Goal: Task Accomplishment & Management: Complete application form

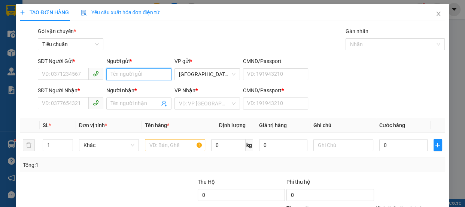
click at [118, 72] on input "Người gửi *" at bounding box center [139, 74] width 66 height 12
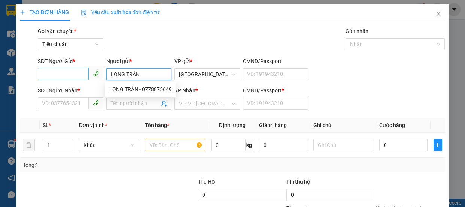
type input "LONG TRẦN"
drag, startPoint x: 46, startPoint y: 79, endPoint x: 47, endPoint y: 75, distance: 3.8
click at [46, 77] on div "SĐT Người Gửi * VD: 0371234567" at bounding box center [71, 70] width 66 height 26
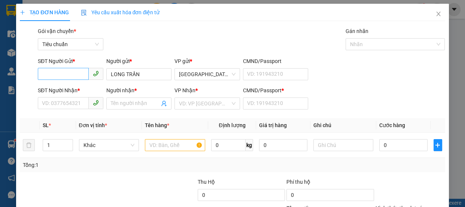
click at [47, 74] on input "SĐT Người Gửi *" at bounding box center [63, 74] width 51 height 12
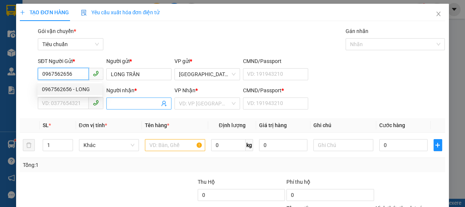
type input "0967562656"
drag, startPoint x: 119, startPoint y: 103, endPoint x: 92, endPoint y: 101, distance: 27.4
click at [119, 103] on input "Người nhận *" at bounding box center [135, 103] width 49 height 8
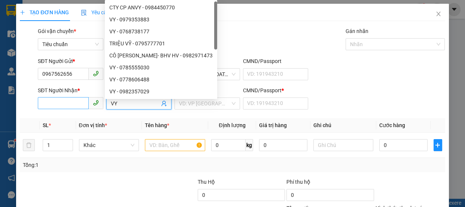
type input "VY"
click at [68, 108] on input "SĐT Người Nhận *" at bounding box center [63, 103] width 51 height 12
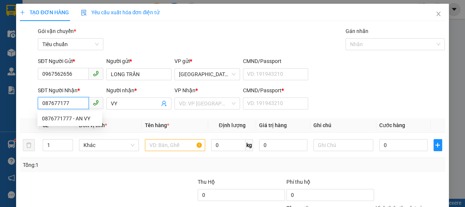
type input "0876771777"
click at [65, 118] on div "0876771777 - AN VY" at bounding box center [70, 118] width 56 height 8
type input "AN VY"
type input "A"
type input "50.000"
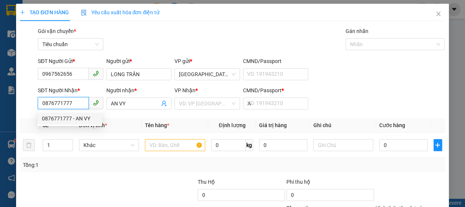
type input "50.000"
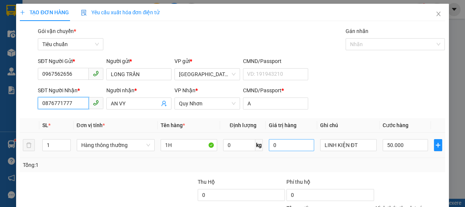
type input "0876771777"
drag, startPoint x: 271, startPoint y: 146, endPoint x: 164, endPoint y: 141, distance: 107.9
click at [270, 145] on input "0" at bounding box center [291, 145] width 45 height 12
type input "300.000"
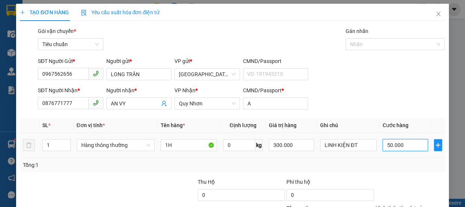
drag, startPoint x: 404, startPoint y: 147, endPoint x: 132, endPoint y: 26, distance: 296.9
click at [387, 144] on input "50.000" at bounding box center [405, 145] width 45 height 12
type input "0"
type input "03"
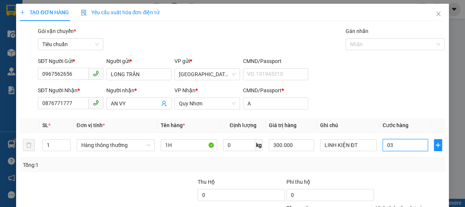
type input "3"
type input "30"
type input "03"
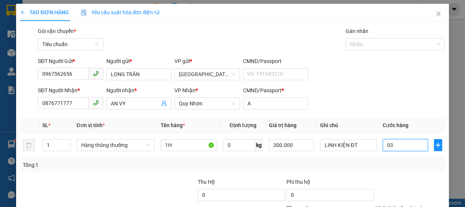
type input "3"
type input "0"
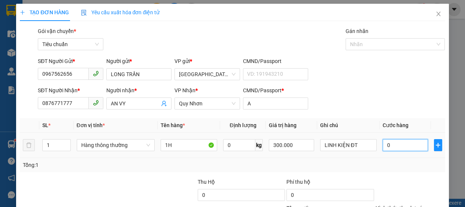
click at [383, 144] on input "0" at bounding box center [405, 145] width 45 height 12
type input "30"
type input "300"
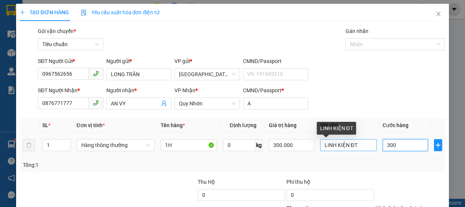
type input "300"
type input "30"
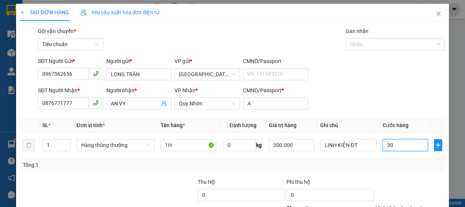
scroll to position [70, 0]
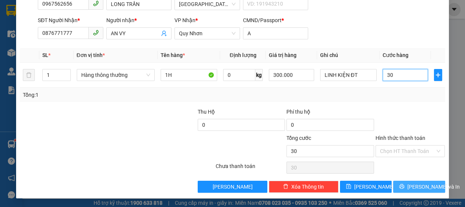
type input "30"
type input "30.000"
click at [412, 189] on span "[PERSON_NAME] và In" at bounding box center [433, 186] width 52 height 8
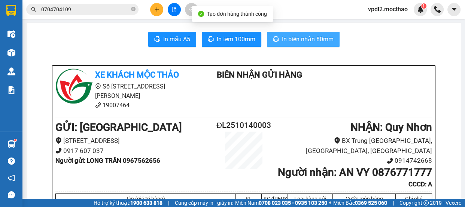
click at [298, 38] on span "In biên nhận 80mm" at bounding box center [308, 38] width 52 height 9
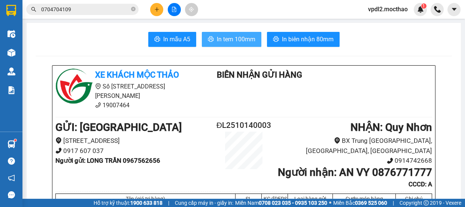
click at [228, 40] on span "In tem 100mm" at bounding box center [236, 38] width 39 height 9
